Goal: Navigation & Orientation: Find specific page/section

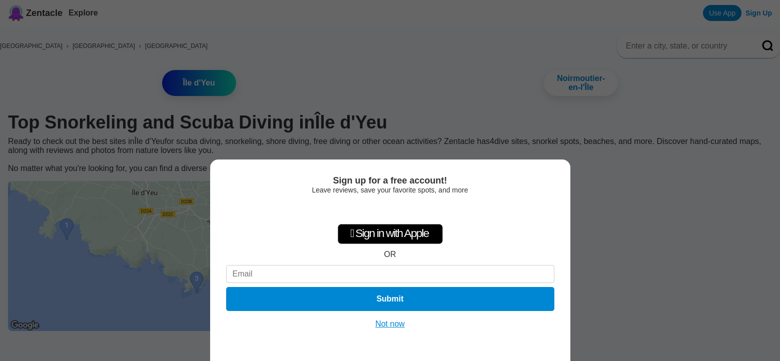
click at [609, 164] on div "Sign up for a free account! Leave reviews, save your favorite spots, and more …" at bounding box center [390, 180] width 780 height 361
click at [558, 162] on div "Sign up for a free account! Leave reviews, save your favorite spots, and more …" at bounding box center [390, 261] width 360 height 202
click at [395, 324] on button "Not now" at bounding box center [390, 324] width 36 height 10
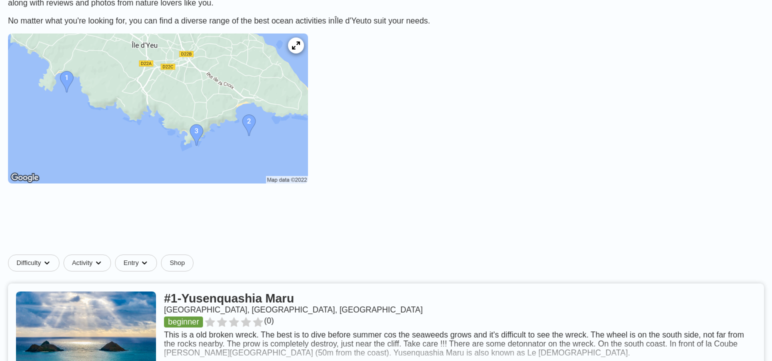
scroll to position [150, 0]
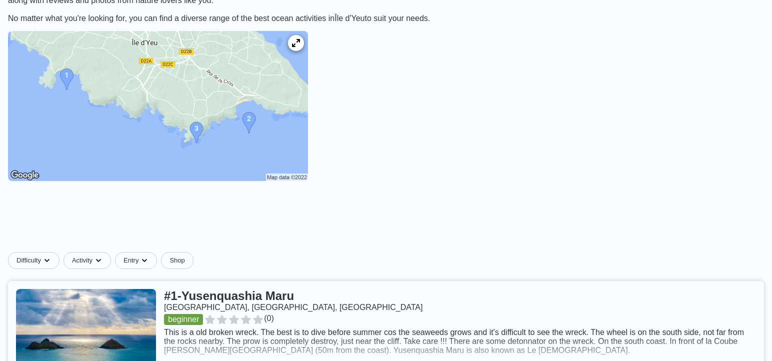
click at [100, 84] on img at bounding box center [158, 106] width 300 height 150
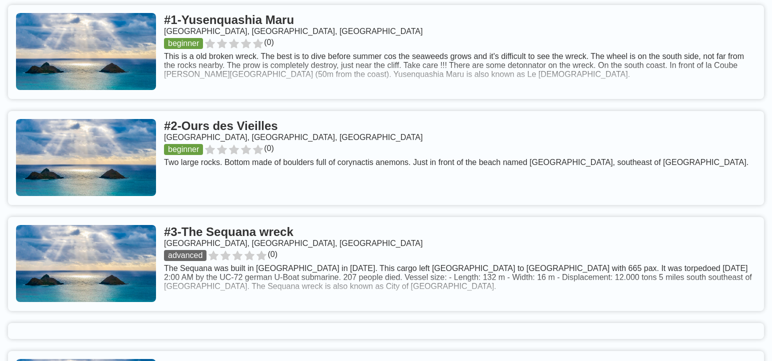
scroll to position [450, 0]
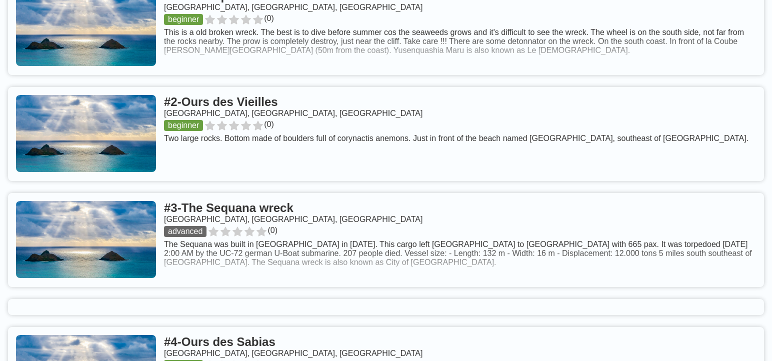
click at [321, 222] on link at bounding box center [386, 240] width 756 height 94
